Goal: Task Accomplishment & Management: Use online tool/utility

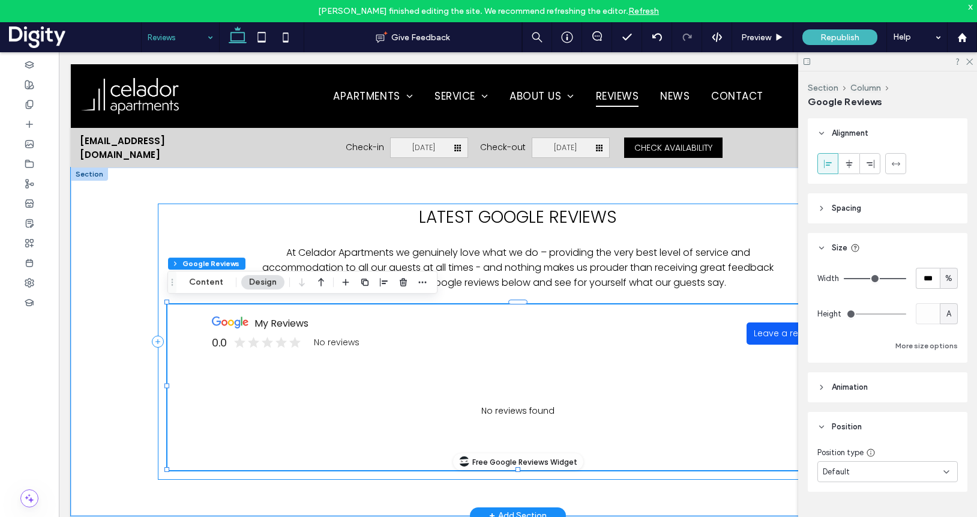
click at [618, 295] on div "LATEST GOOGLE REVIEWS At Celador Apartments we genuinely love what we do – prov…" at bounding box center [518, 342] width 720 height 277
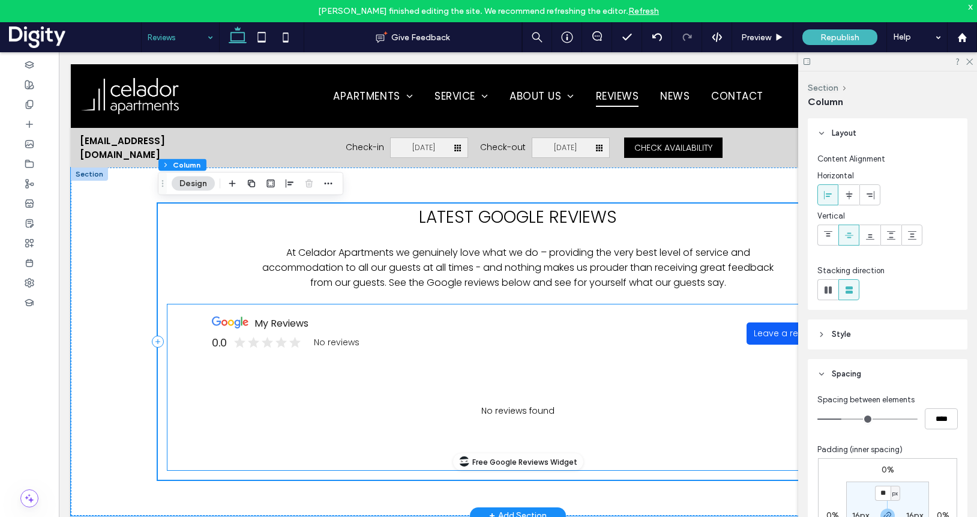
click at [677, 377] on div "No reviews found" at bounding box center [518, 411] width 636 height 73
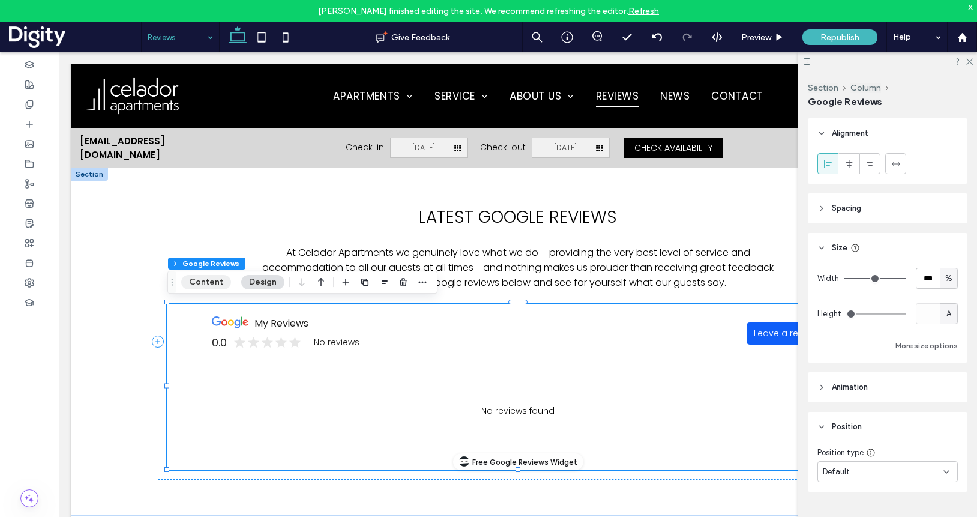
click at [202, 286] on button "Content" at bounding box center [206, 282] width 50 height 14
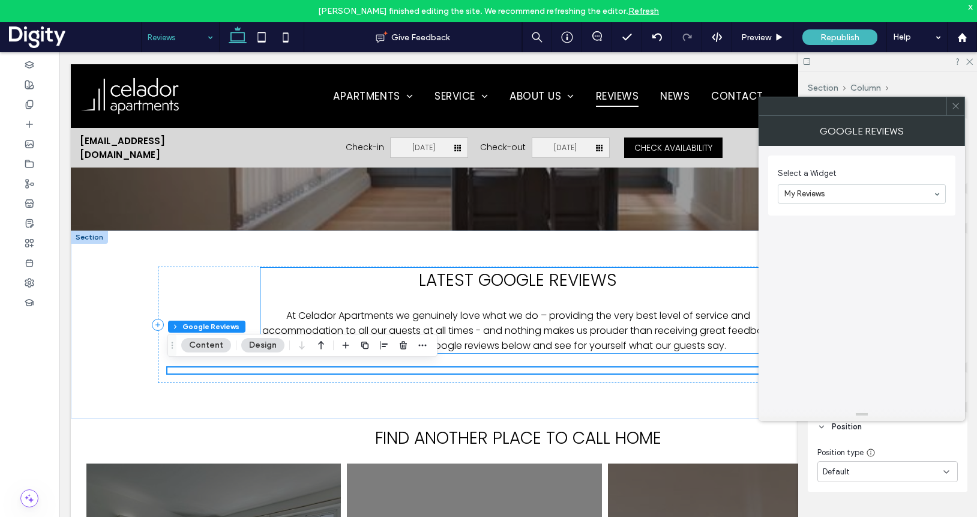
scroll to position [244, 0]
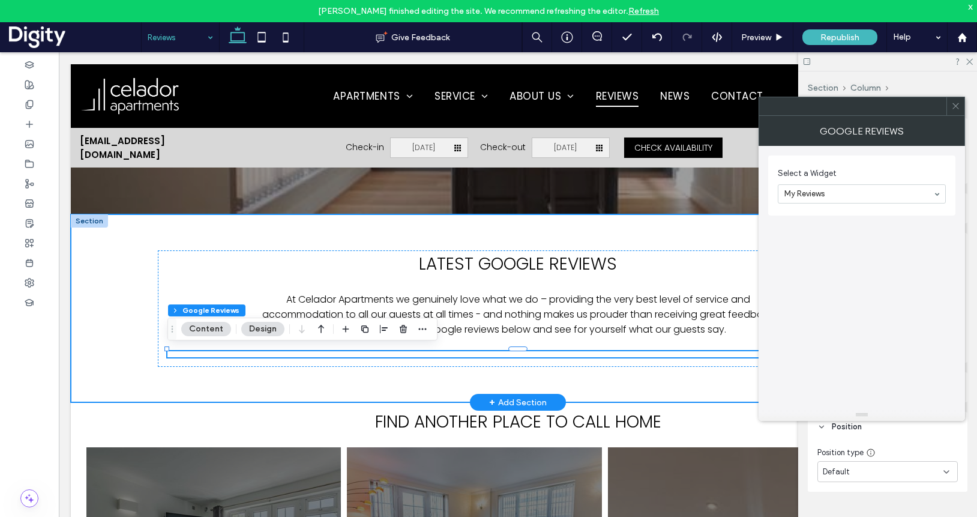
click at [129, 402] on div "LATEST GOOGLE REVIEWS At Celador Apartments we genuinely love what we do – prov…" at bounding box center [518, 308] width 895 height 188
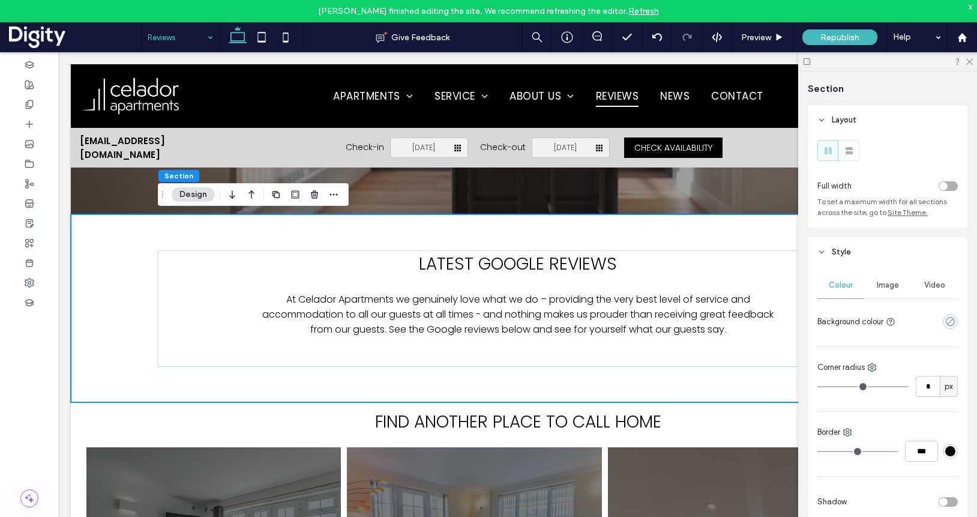
click at [953, 324] on icon "rgba(0, 0, 0, 0)" at bounding box center [951, 321] width 10 height 10
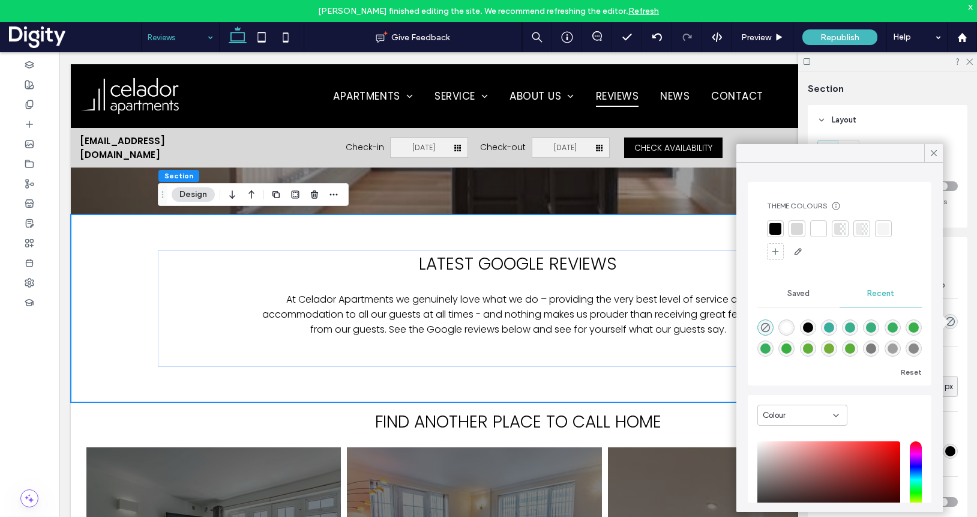
click at [882, 229] on div at bounding box center [884, 229] width 12 height 12
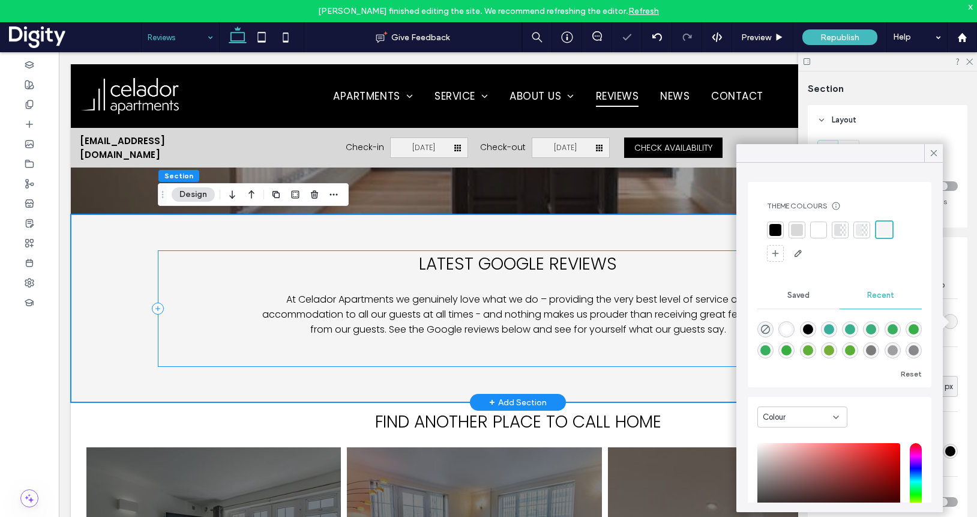
click at [197, 315] on div "LATEST GOOGLE REVIEWS At Celador Apartments we genuinely love what we do – prov…" at bounding box center [518, 308] width 720 height 116
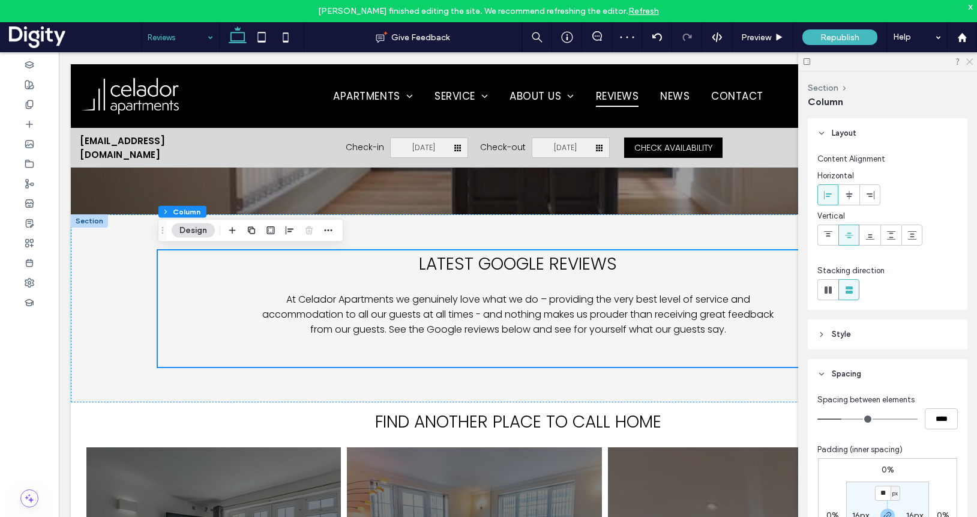
click at [970, 63] on icon at bounding box center [969, 61] width 8 height 8
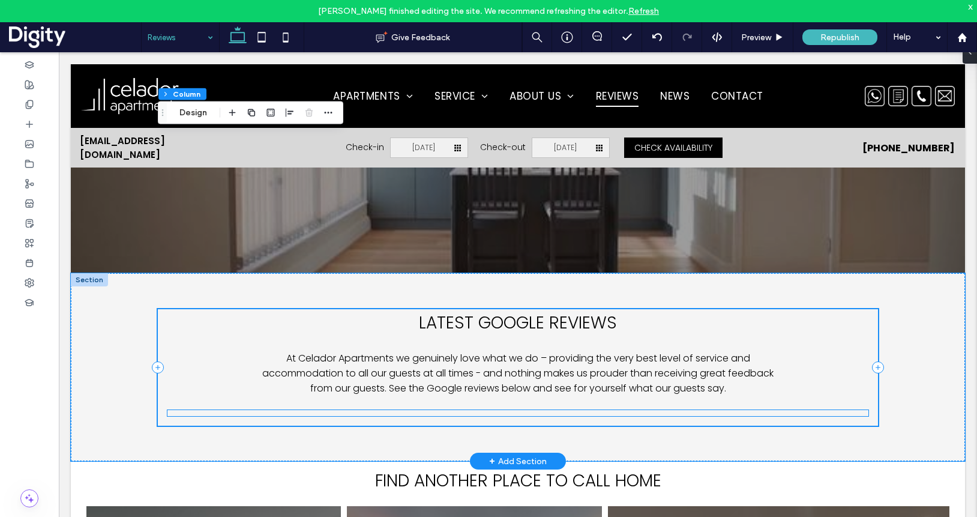
scroll to position [110, 0]
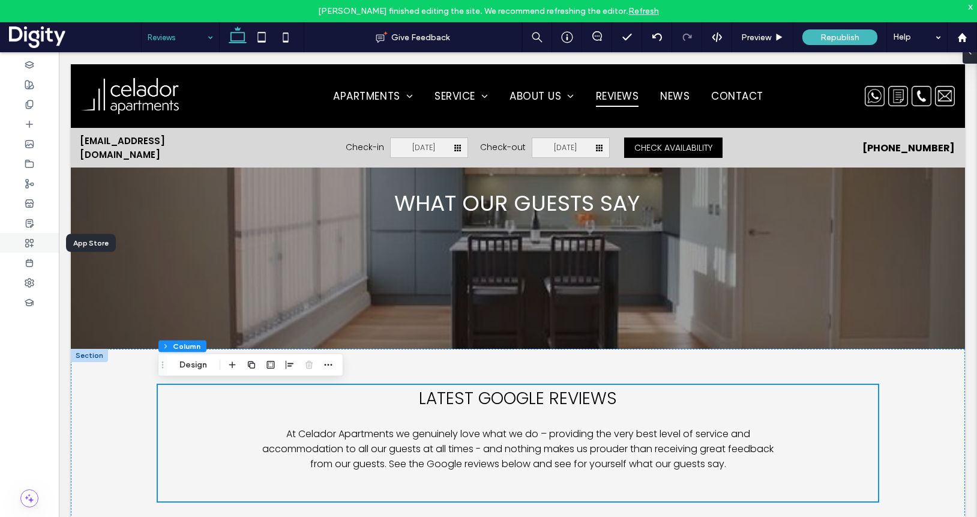
click at [31, 242] on use at bounding box center [30, 243] width 8 height 8
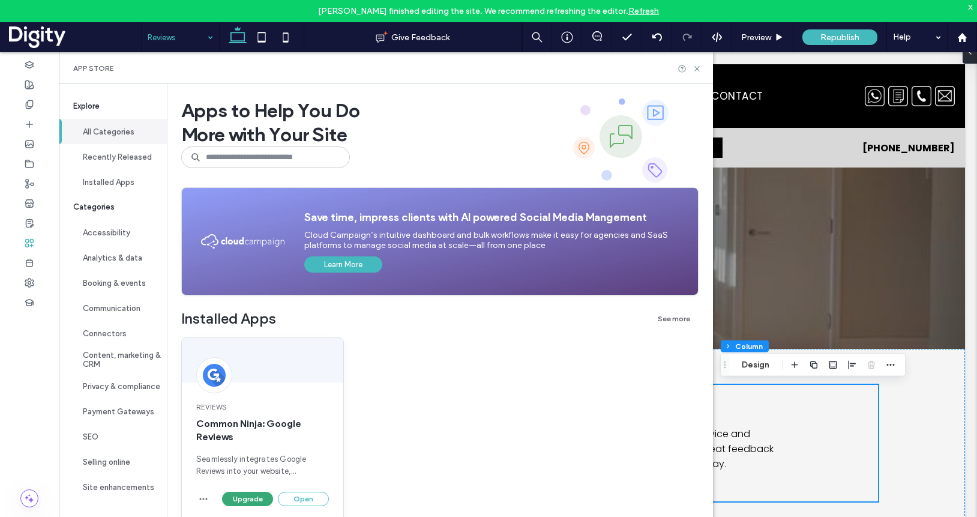
click at [295, 491] on div "Reviews Common Ninja: Google Reviews Seamlessly integrates Google Reviews into …" at bounding box center [262, 439] width 161 height 104
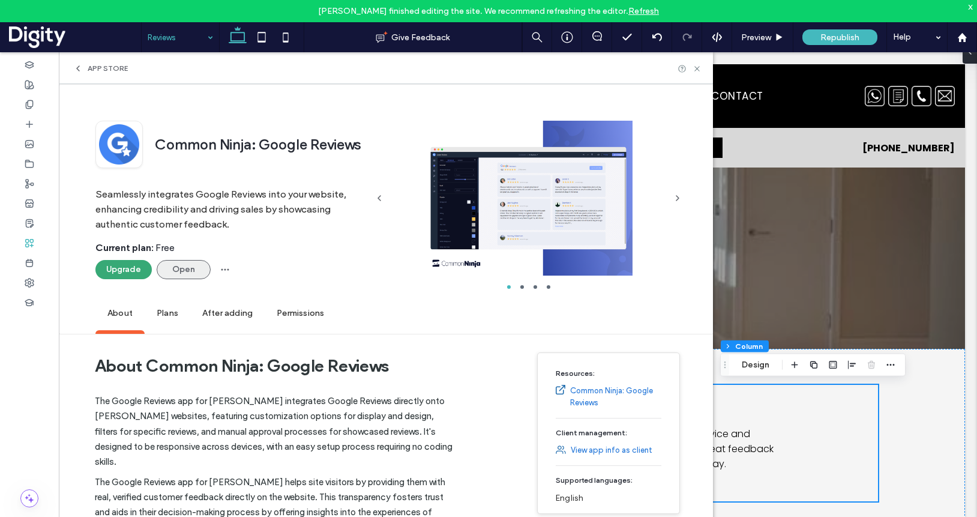
click at [184, 272] on button "Open" at bounding box center [184, 269] width 54 height 19
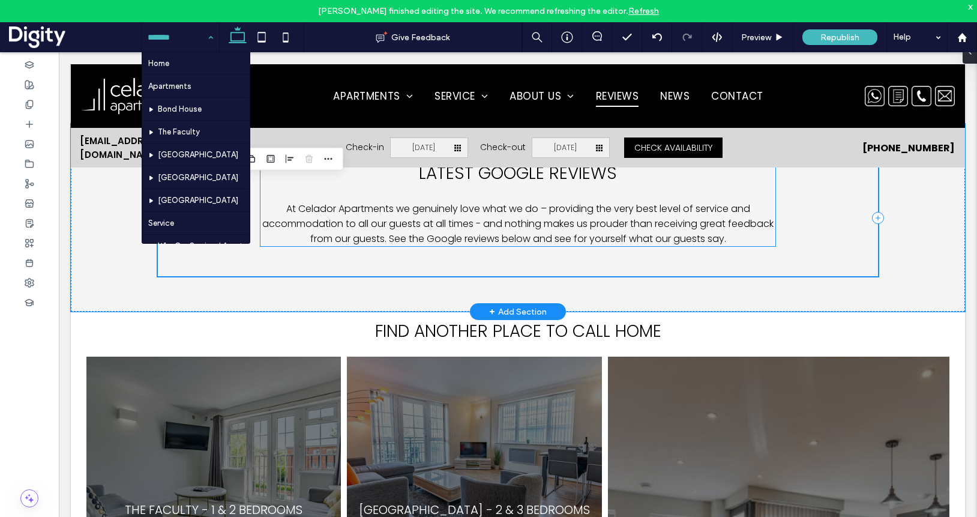
scroll to position [350, 0]
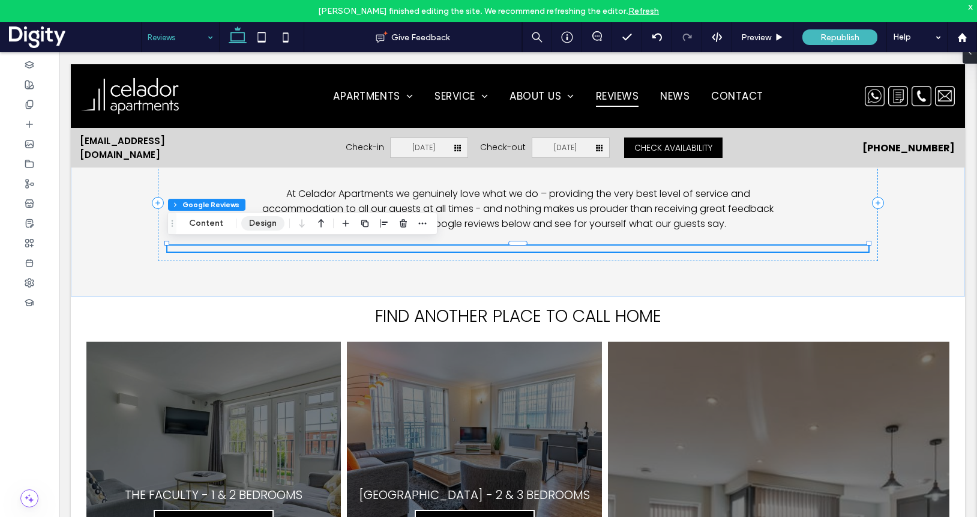
click at [259, 222] on button "Design" at bounding box center [262, 223] width 43 height 14
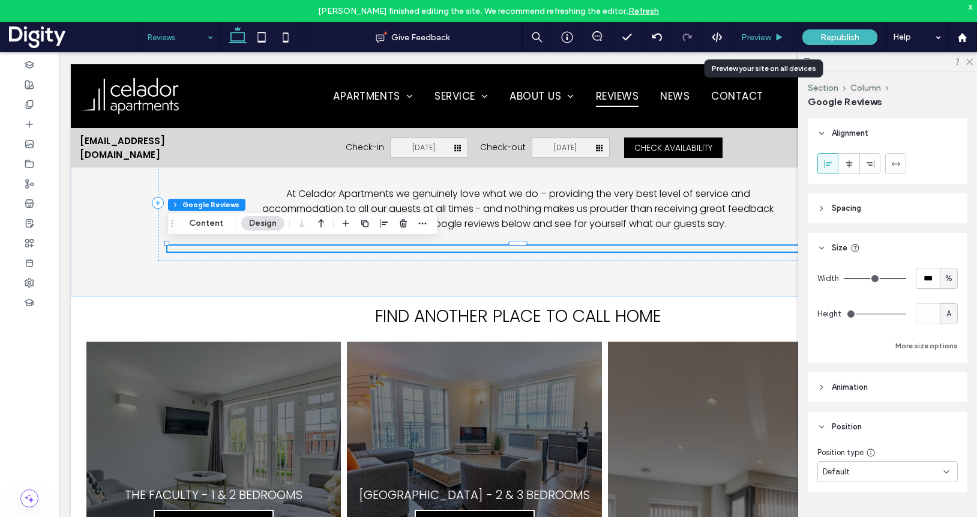
click at [759, 34] on span "Preview" at bounding box center [756, 37] width 30 height 10
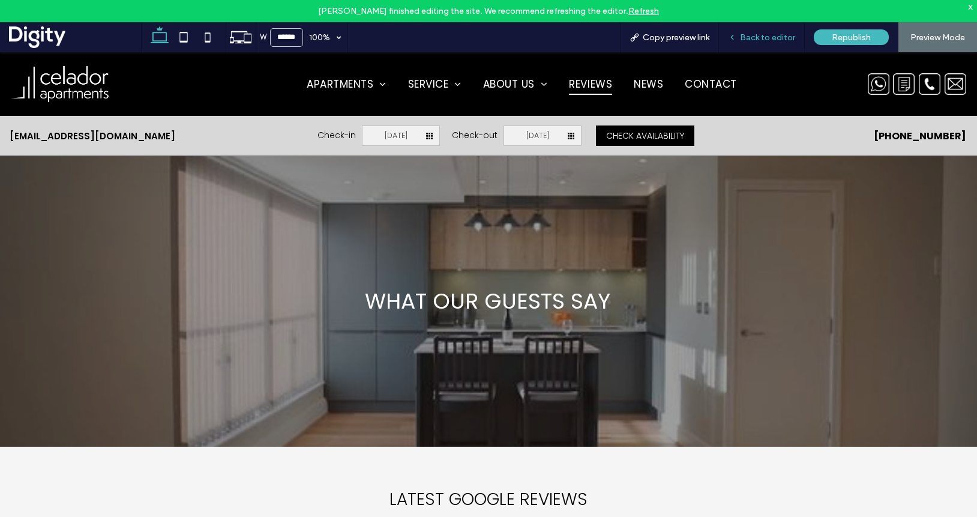
click at [775, 33] on span "Back to editor" at bounding box center [767, 37] width 55 height 10
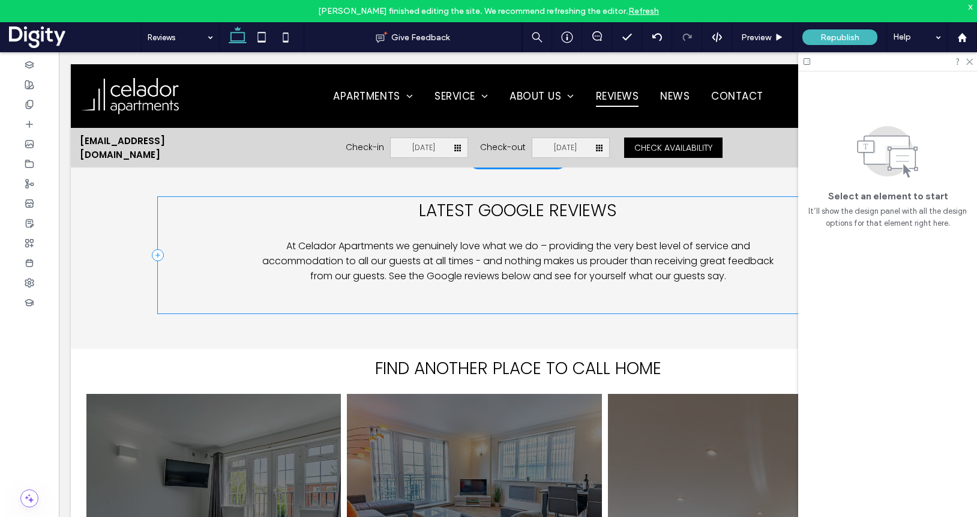
scroll to position [295, 0]
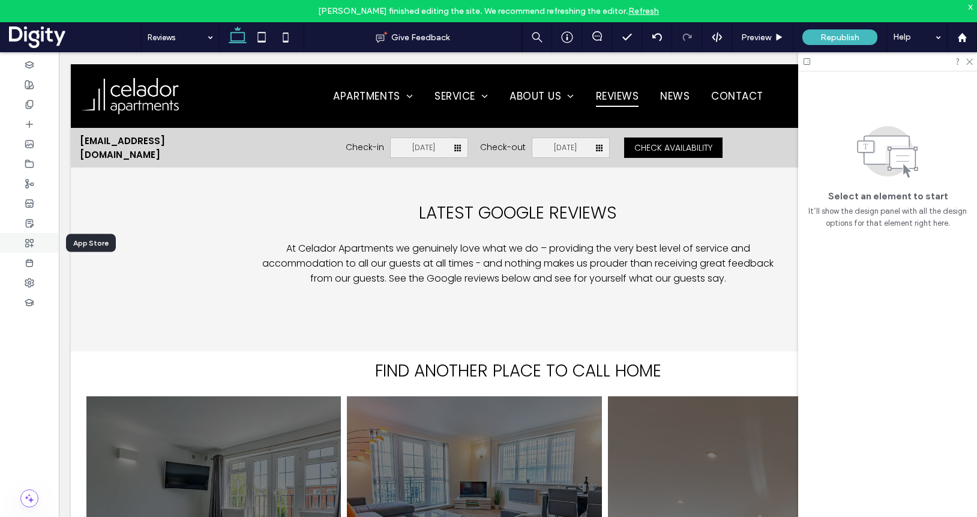
click at [26, 245] on icon at bounding box center [30, 243] width 10 height 10
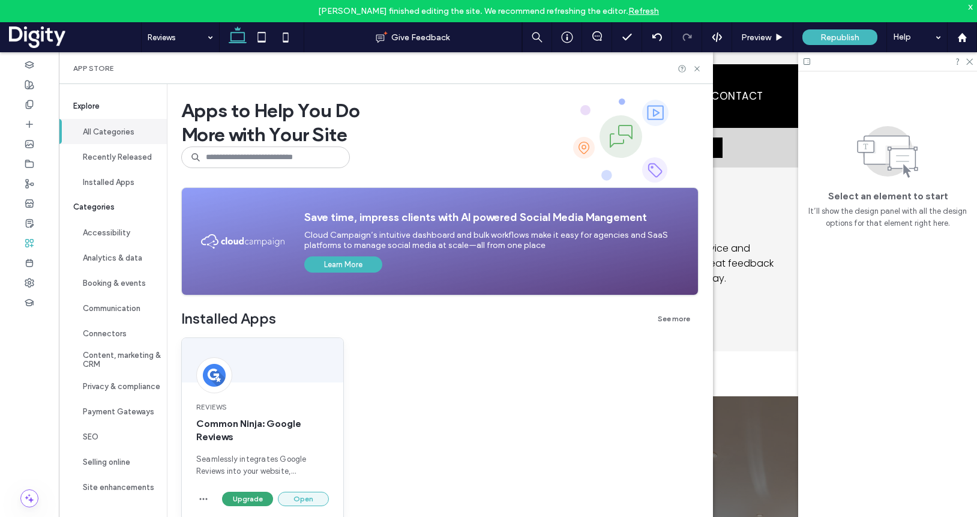
click at [298, 493] on button "Open" at bounding box center [303, 499] width 51 height 14
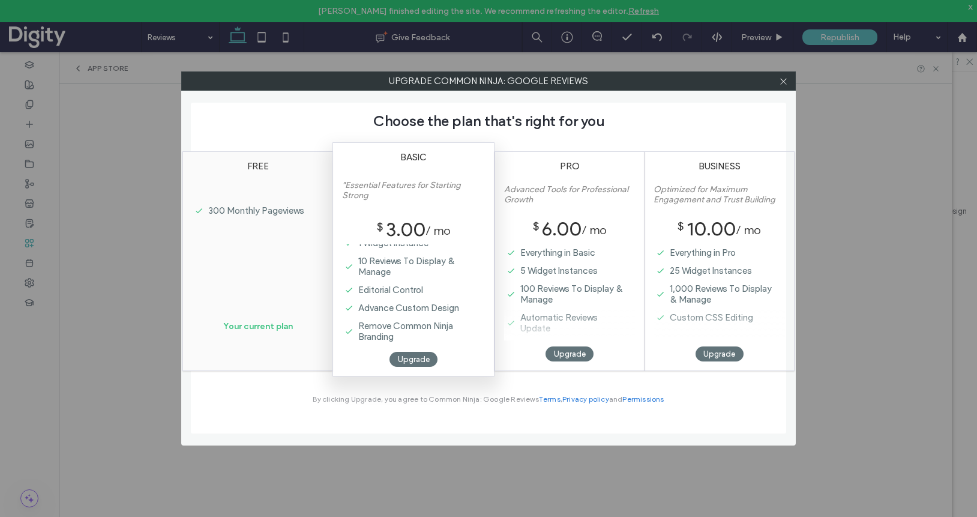
scroll to position [30, 0]
click at [783, 79] on icon at bounding box center [783, 81] width 9 height 9
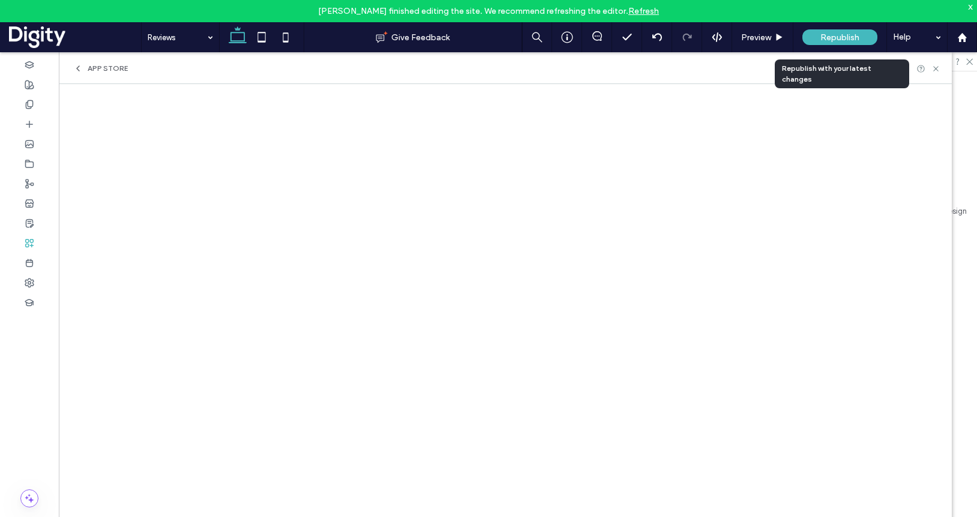
click at [833, 37] on span "Republish" at bounding box center [840, 37] width 39 height 10
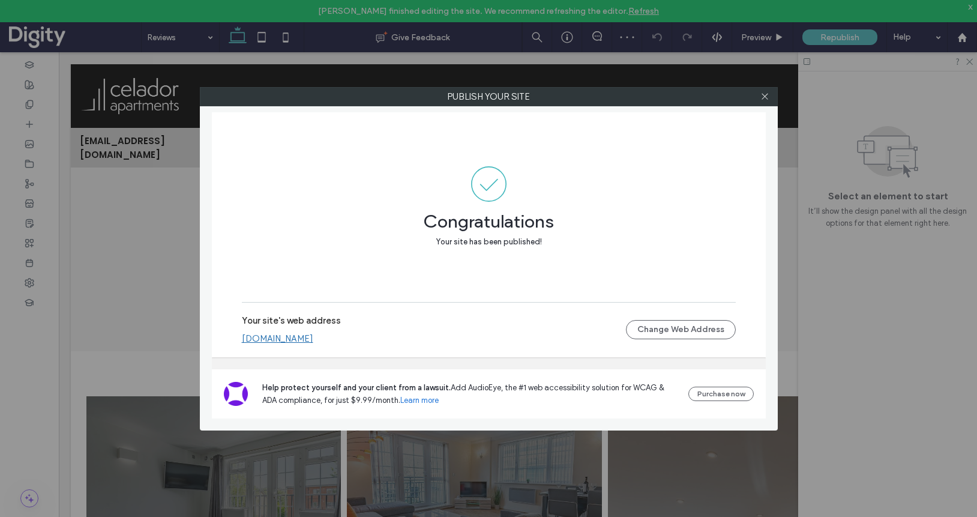
click at [289, 339] on link "[DOMAIN_NAME]" at bounding box center [277, 338] width 71 height 11
click at [764, 98] on use at bounding box center [765, 97] width 6 height 6
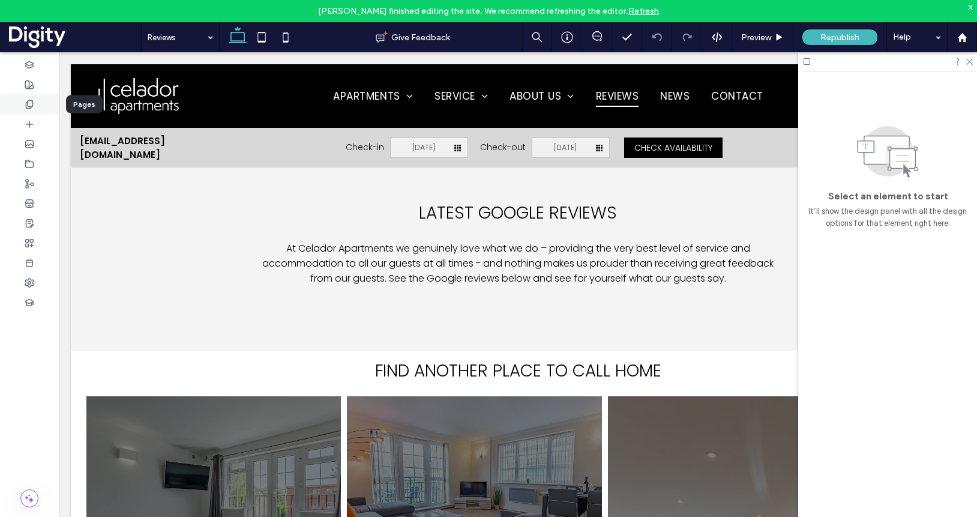
click at [26, 106] on use at bounding box center [29, 104] width 7 height 8
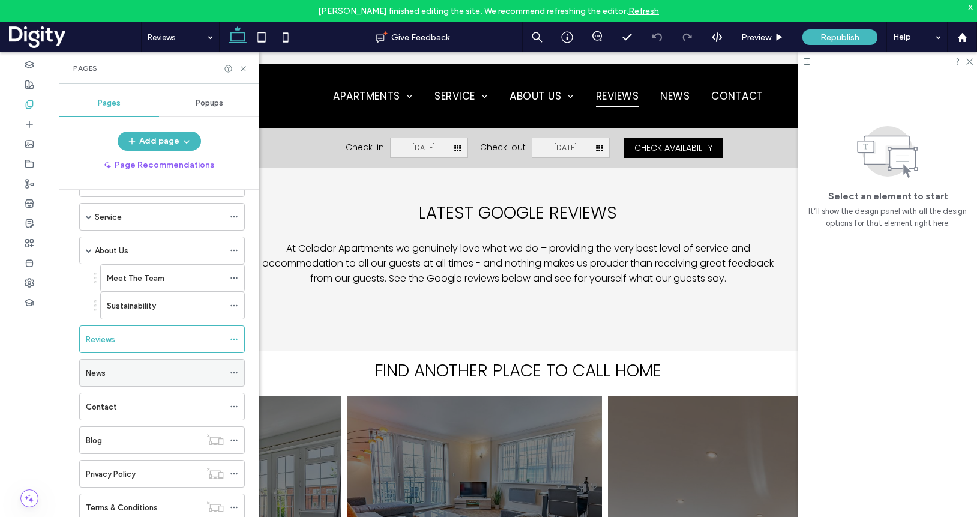
scroll to position [88, 0]
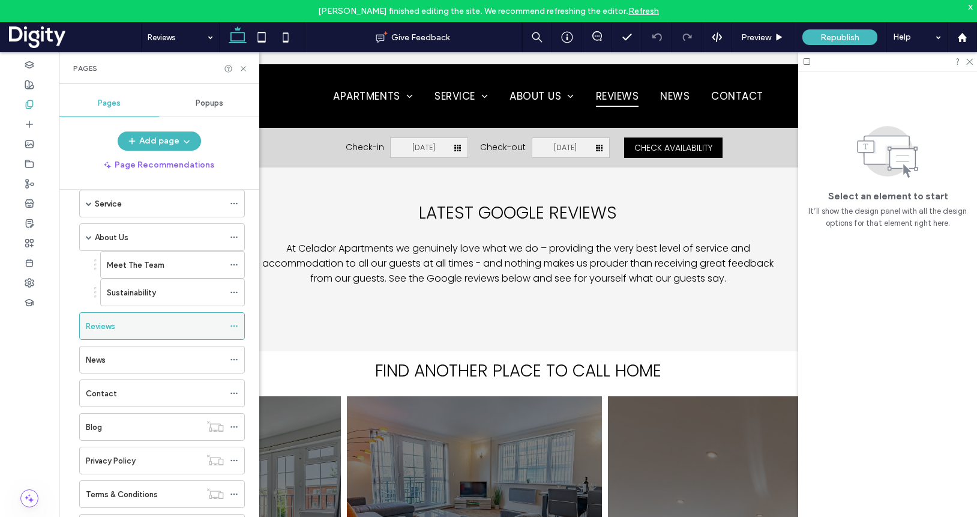
click at [234, 327] on icon at bounding box center [234, 326] width 8 height 8
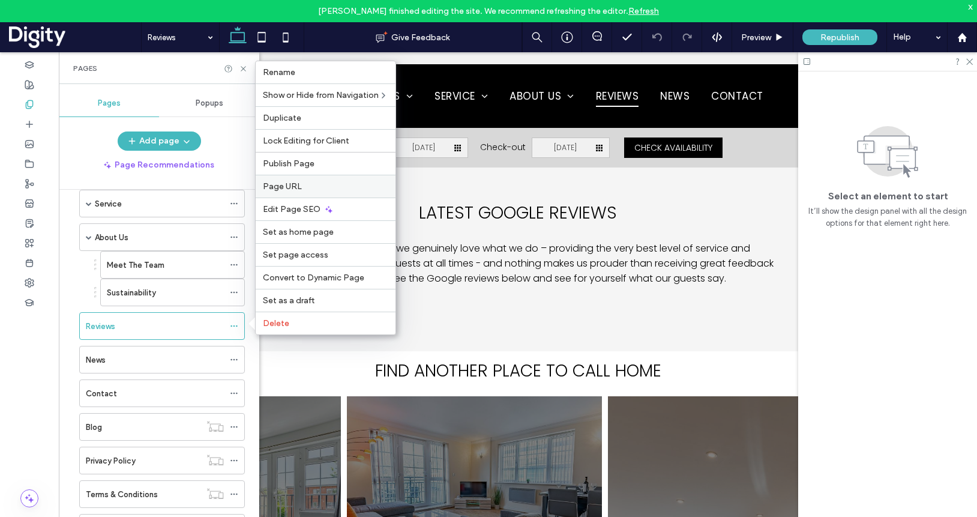
click at [304, 184] on label "Page URL" at bounding box center [325, 186] width 125 height 10
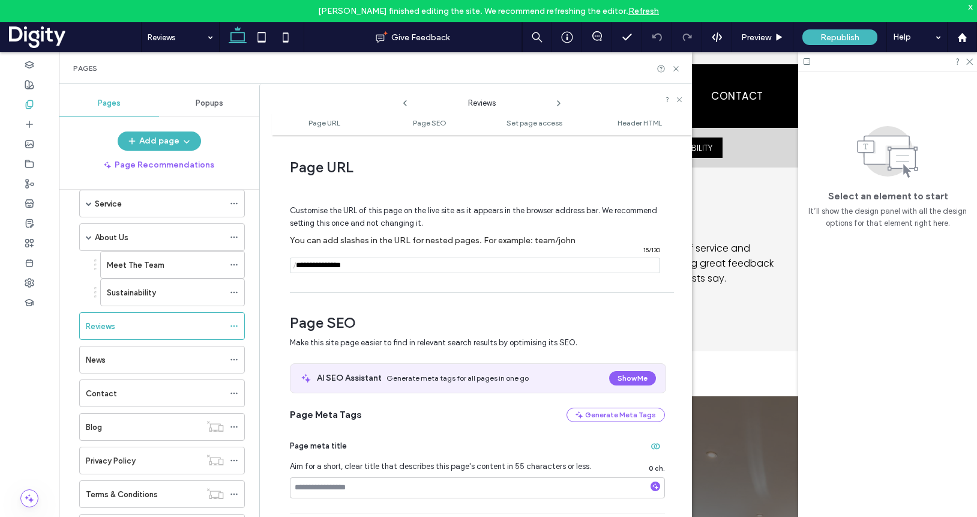
click at [393, 263] on input "notEmpty" at bounding box center [475, 266] width 370 height 16
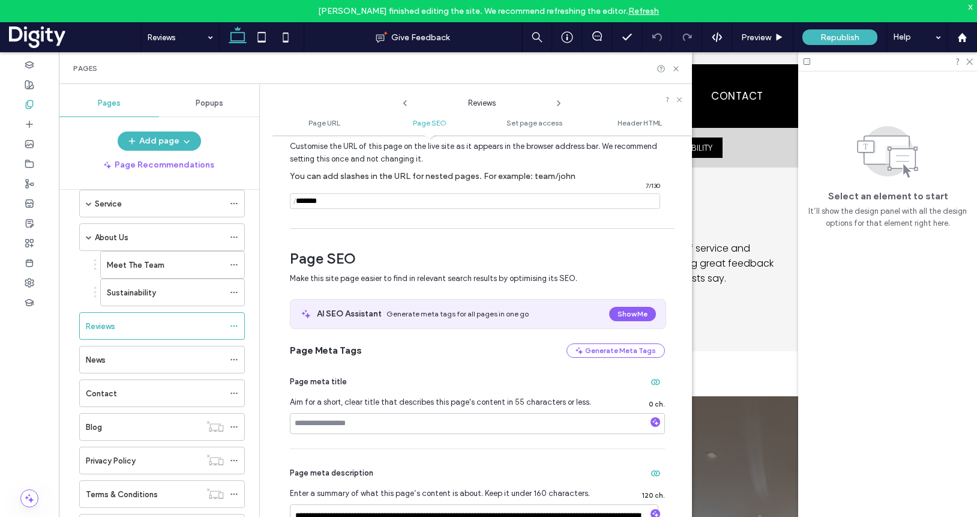
scroll to position [0, 0]
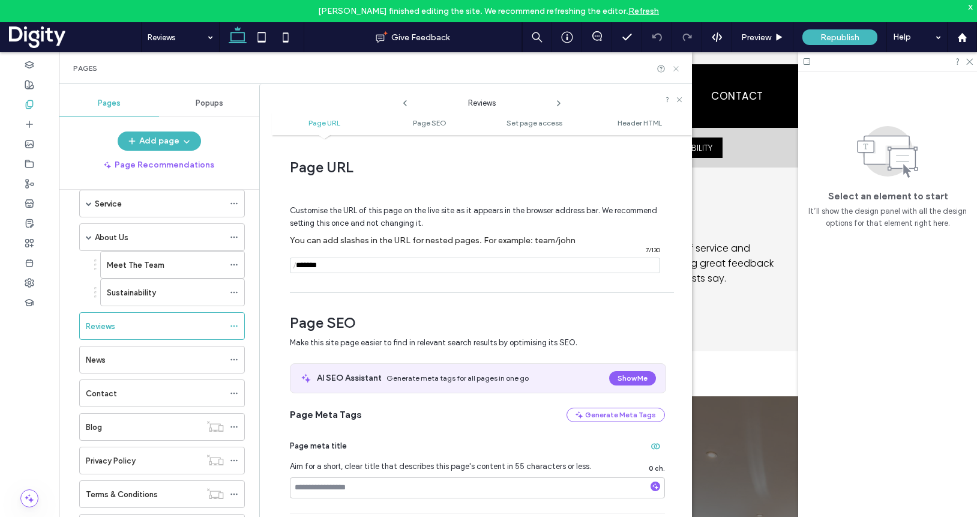
type input "*******"
click at [677, 68] on icon at bounding box center [676, 68] width 9 height 9
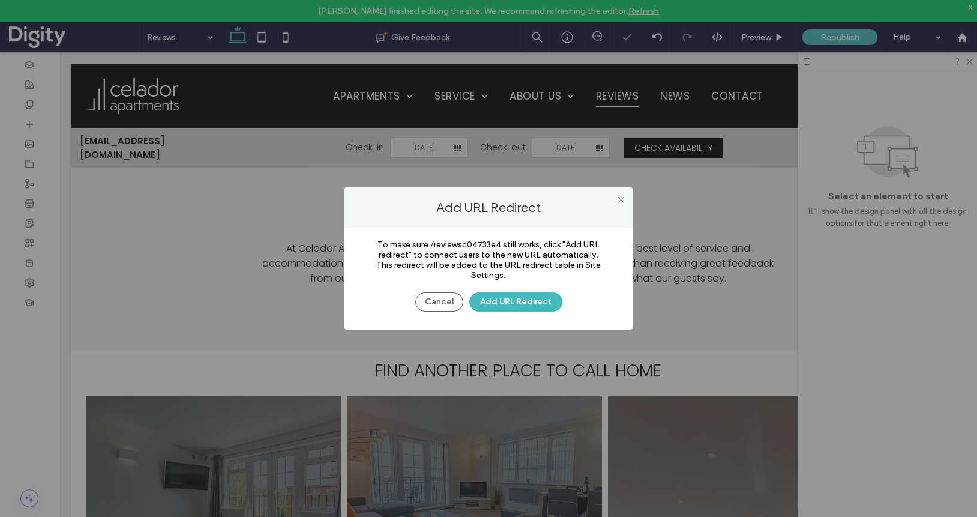
click at [854, 39] on div at bounding box center [488, 258] width 977 height 517
click at [445, 304] on button "Cancel" at bounding box center [439, 301] width 48 height 19
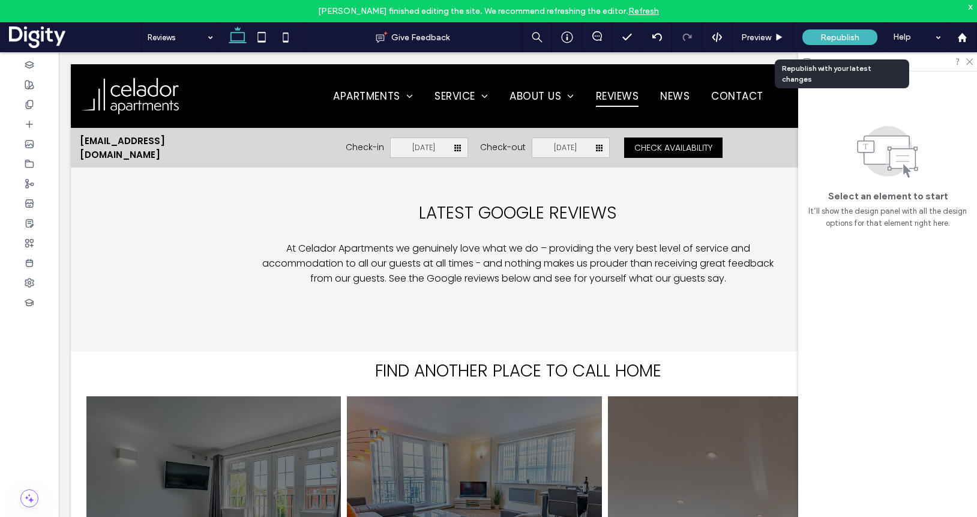
click at [846, 35] on span "Republish" at bounding box center [840, 37] width 39 height 10
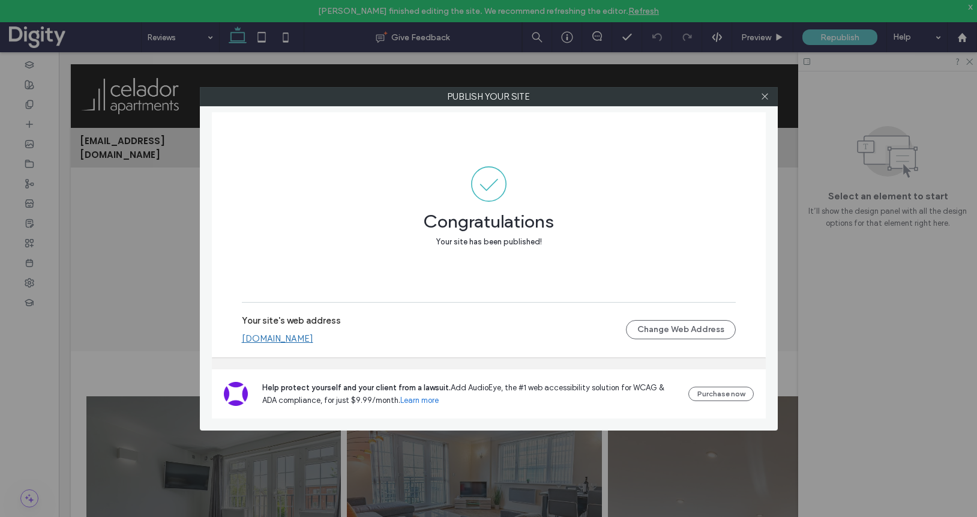
click at [297, 340] on link "[DOMAIN_NAME]" at bounding box center [277, 338] width 71 height 11
click at [34, 252] on div "Publish your site Congratulations Your site has been published! Your site's web…" at bounding box center [488, 258] width 977 height 517
click at [766, 100] on icon at bounding box center [765, 96] width 9 height 9
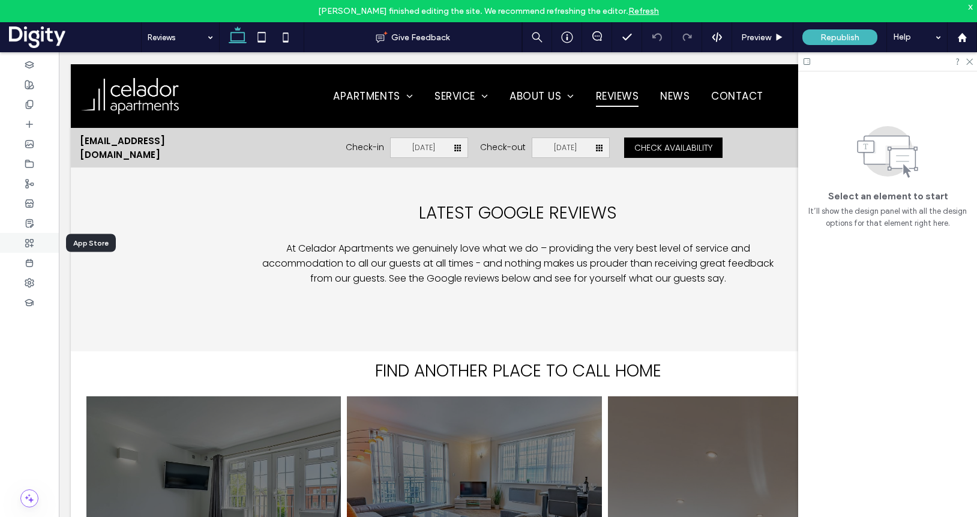
click at [29, 244] on icon at bounding box center [30, 243] width 10 height 10
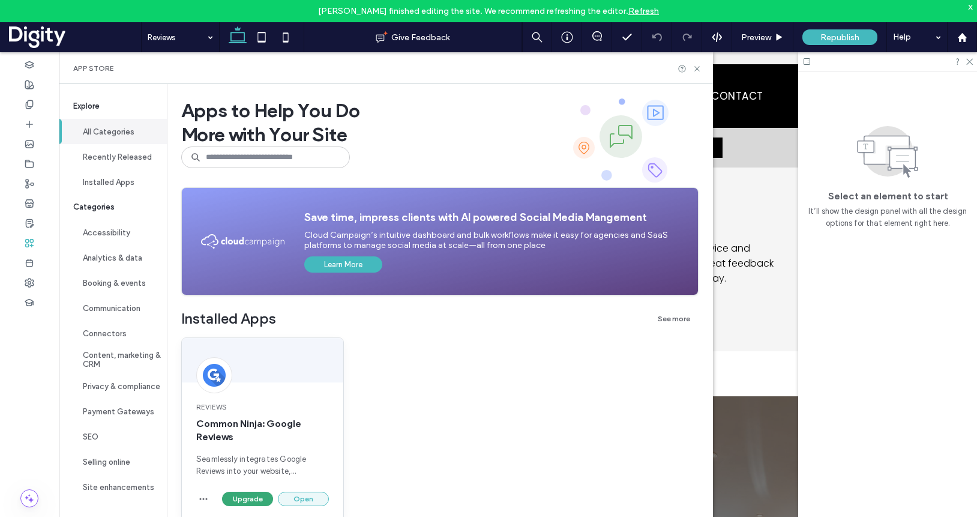
click at [306, 496] on button "Open" at bounding box center [303, 499] width 51 height 14
